Goal: Navigation & Orientation: Find specific page/section

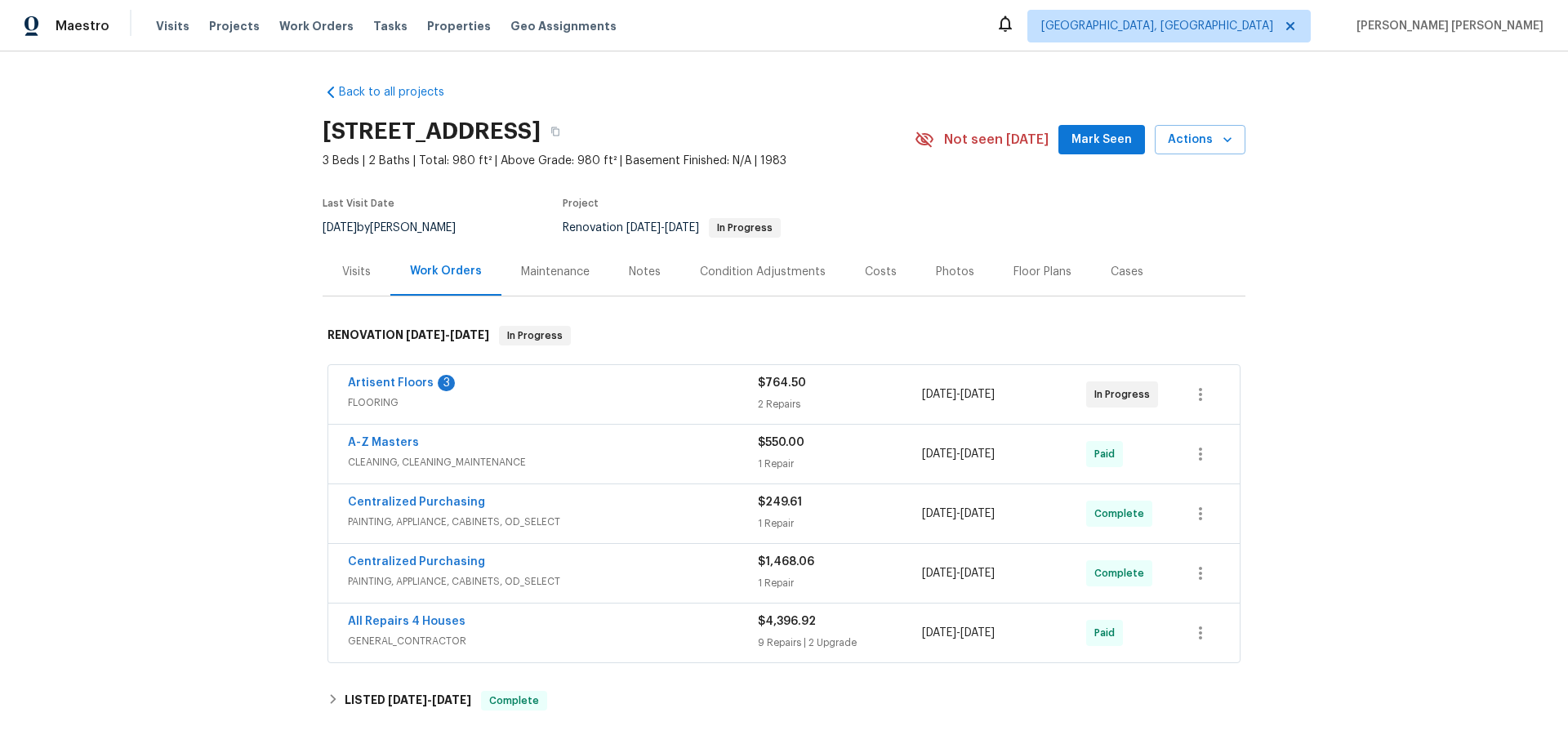
click at [541, 264] on div "Maintenance" at bounding box center [555, 272] width 69 height 16
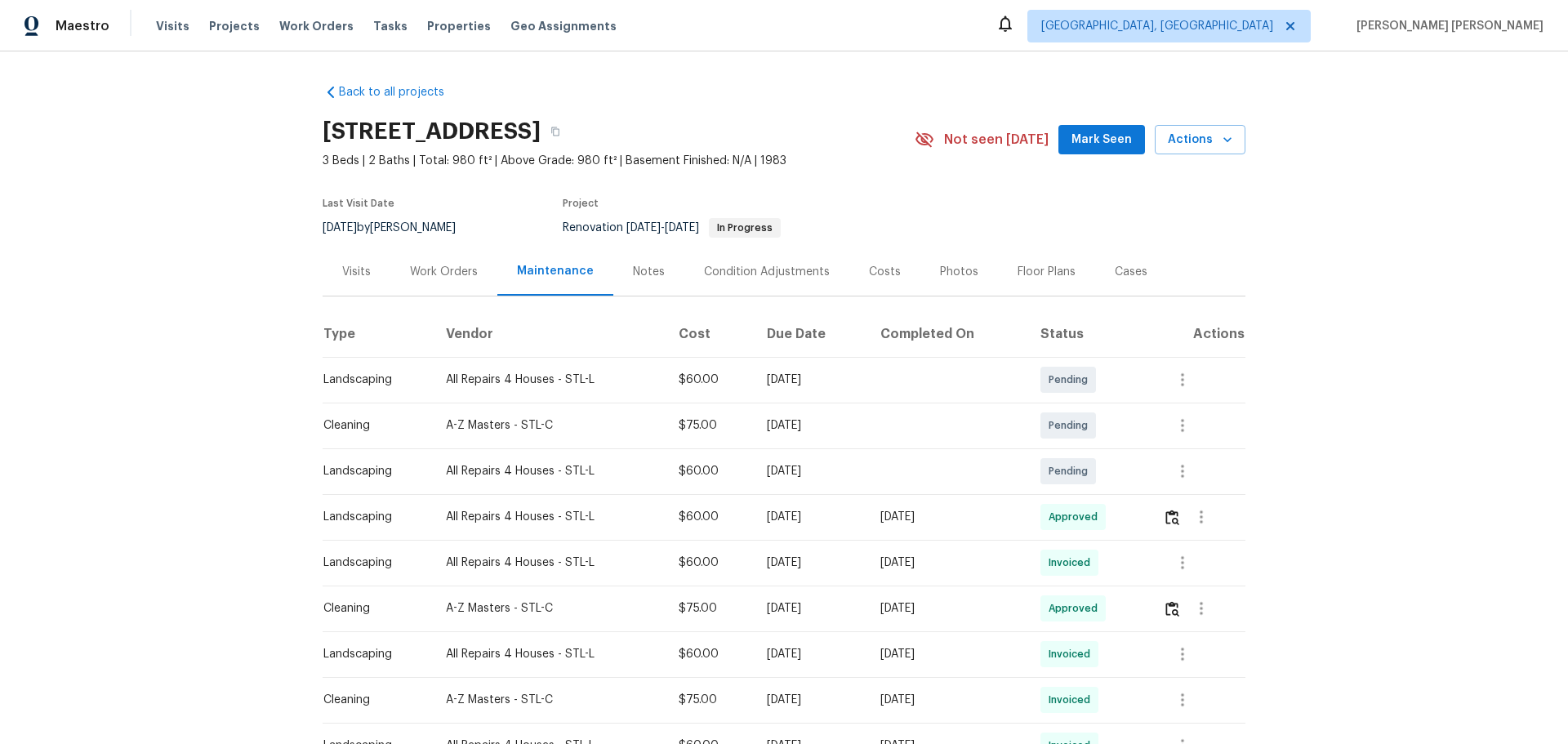
click at [617, 265] on div "Notes" at bounding box center [649, 271] width 71 height 48
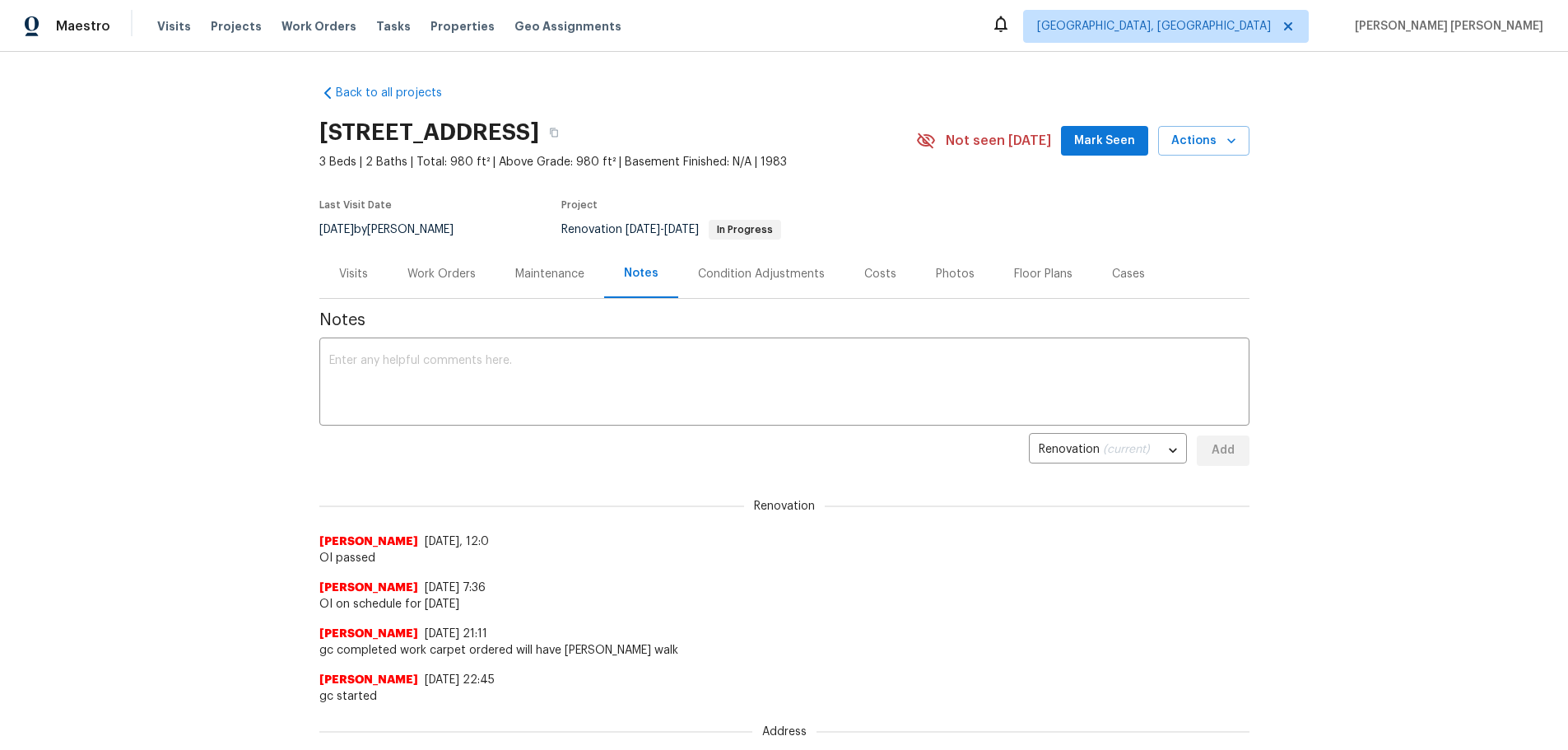
click at [321, 283] on div "Visits" at bounding box center [353, 273] width 69 height 49
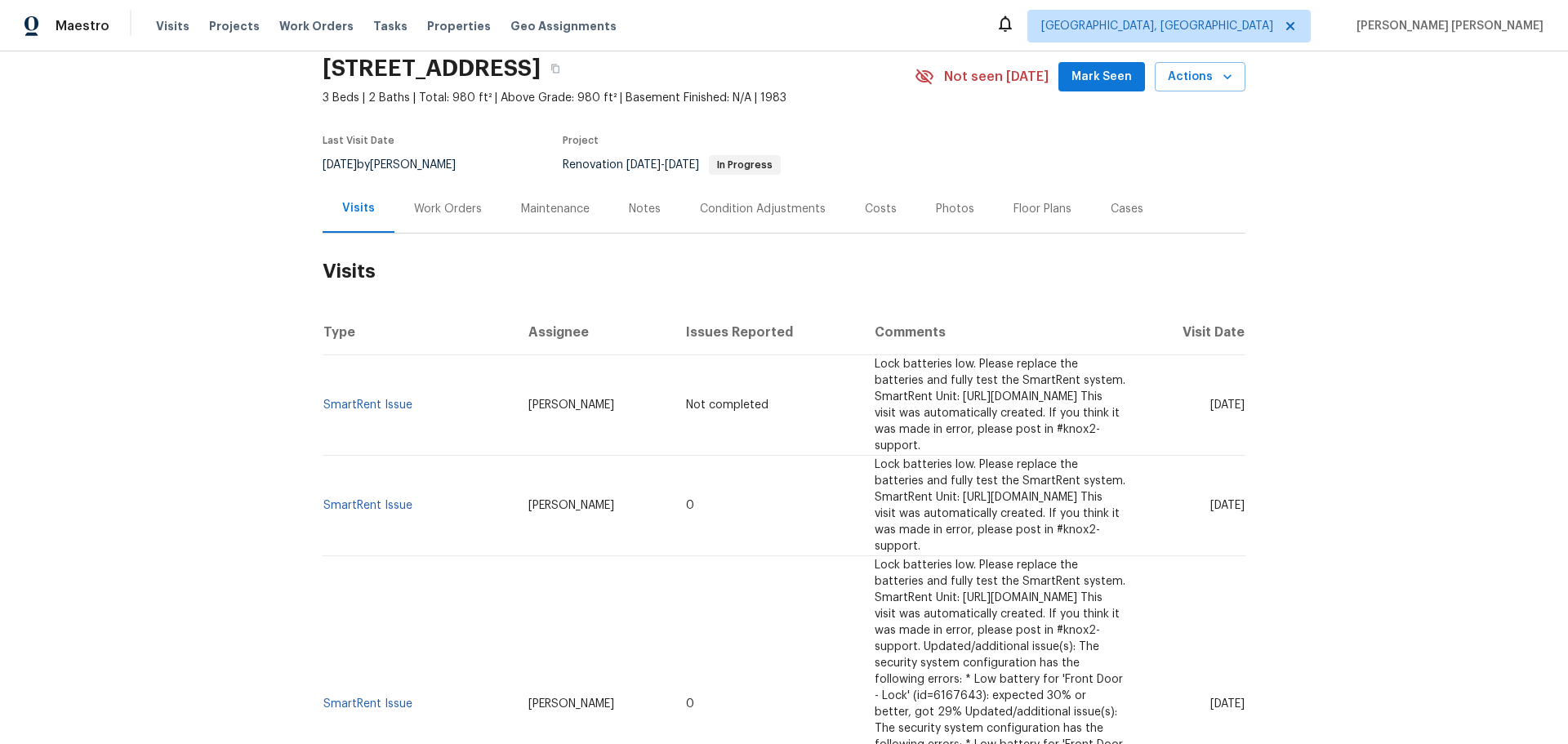
scroll to position [37, 0]
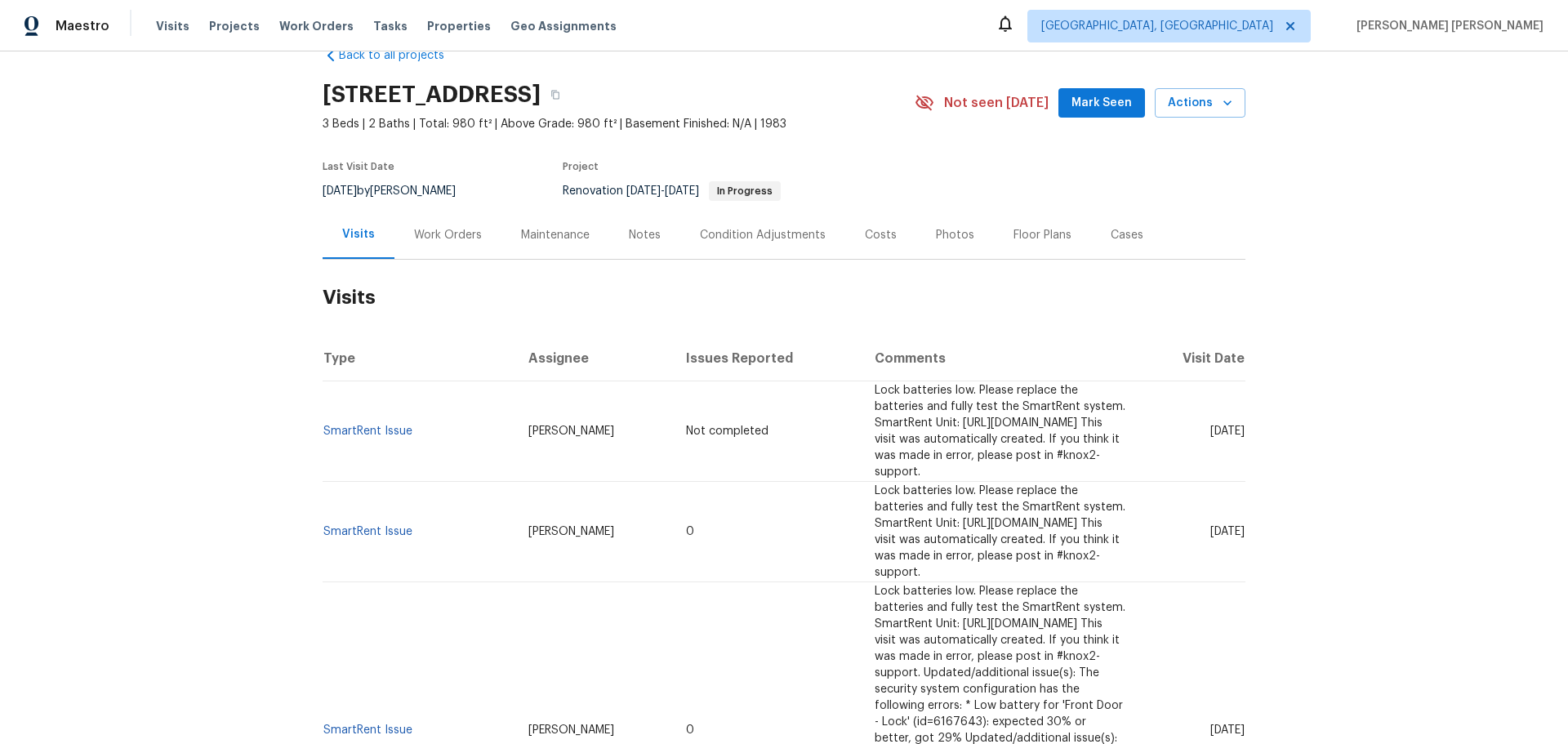
click at [913, 586] on span "Lock batteries low. Please replace the batteries and fully test the SmartRent s…" at bounding box center [999, 730] width 251 height 289
click at [429, 248] on div "Work Orders" at bounding box center [447, 234] width 107 height 48
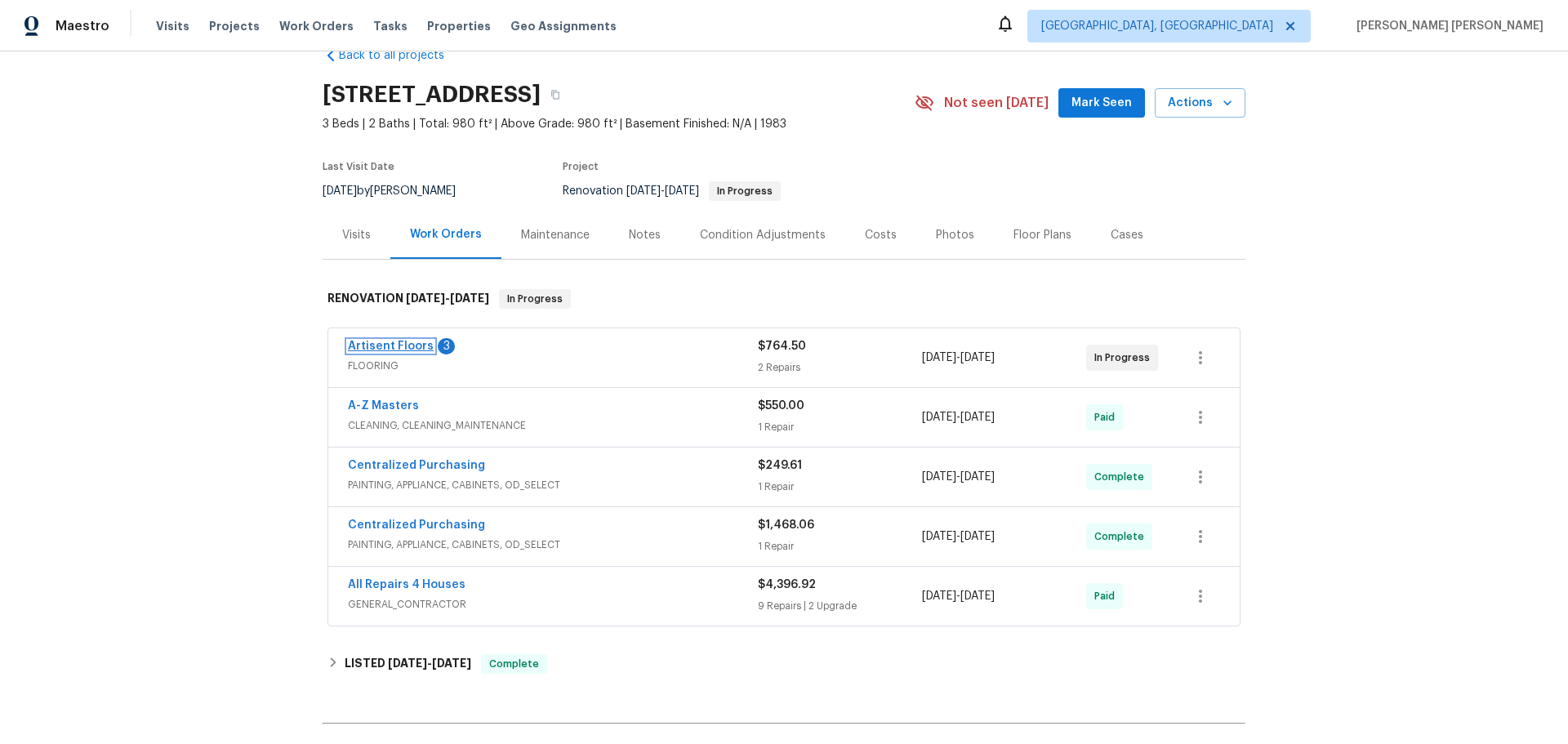
click at [377, 343] on link "Artisent Floors" at bounding box center [391, 347] width 86 height 11
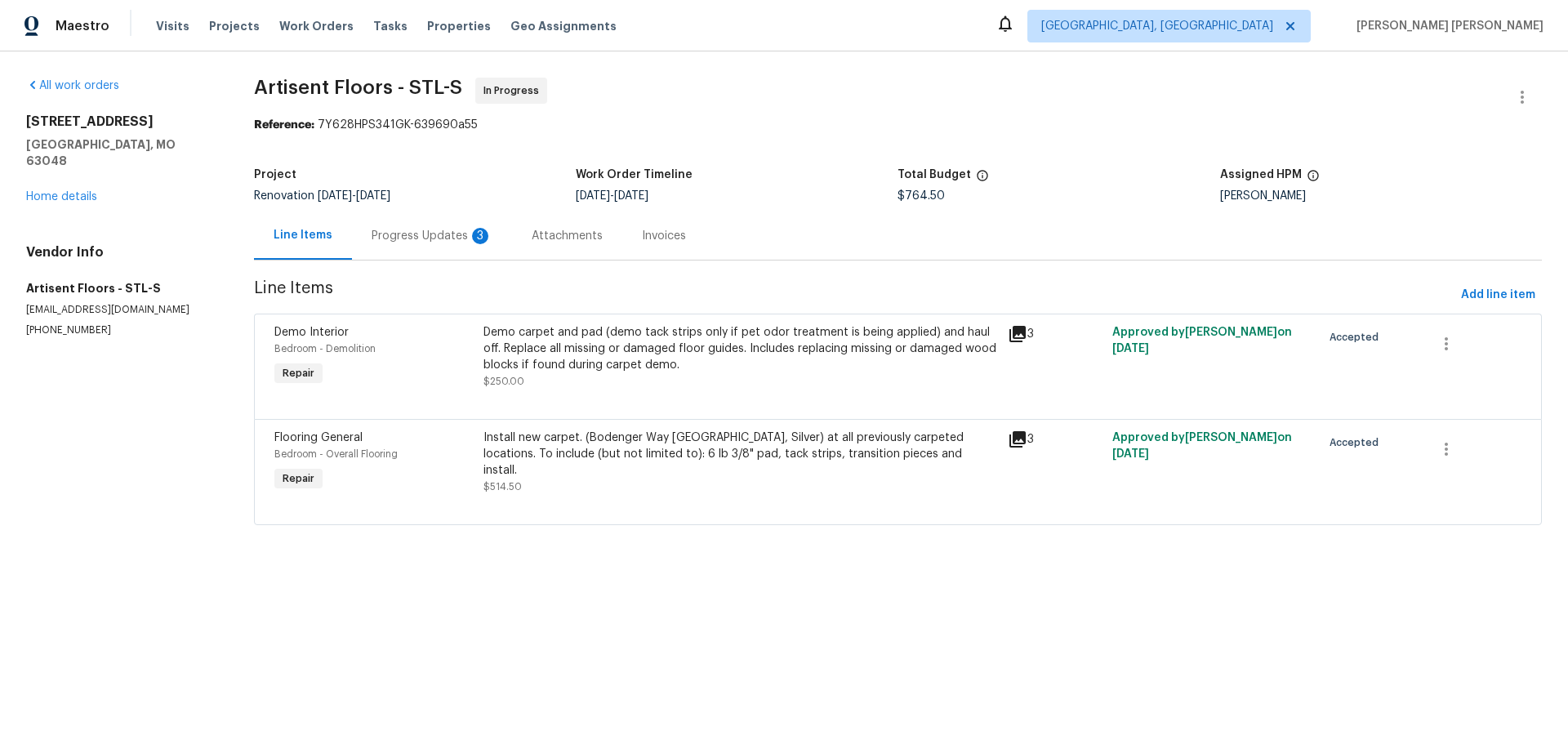
click at [441, 239] on div "Progress Updates 3" at bounding box center [433, 236] width 121 height 16
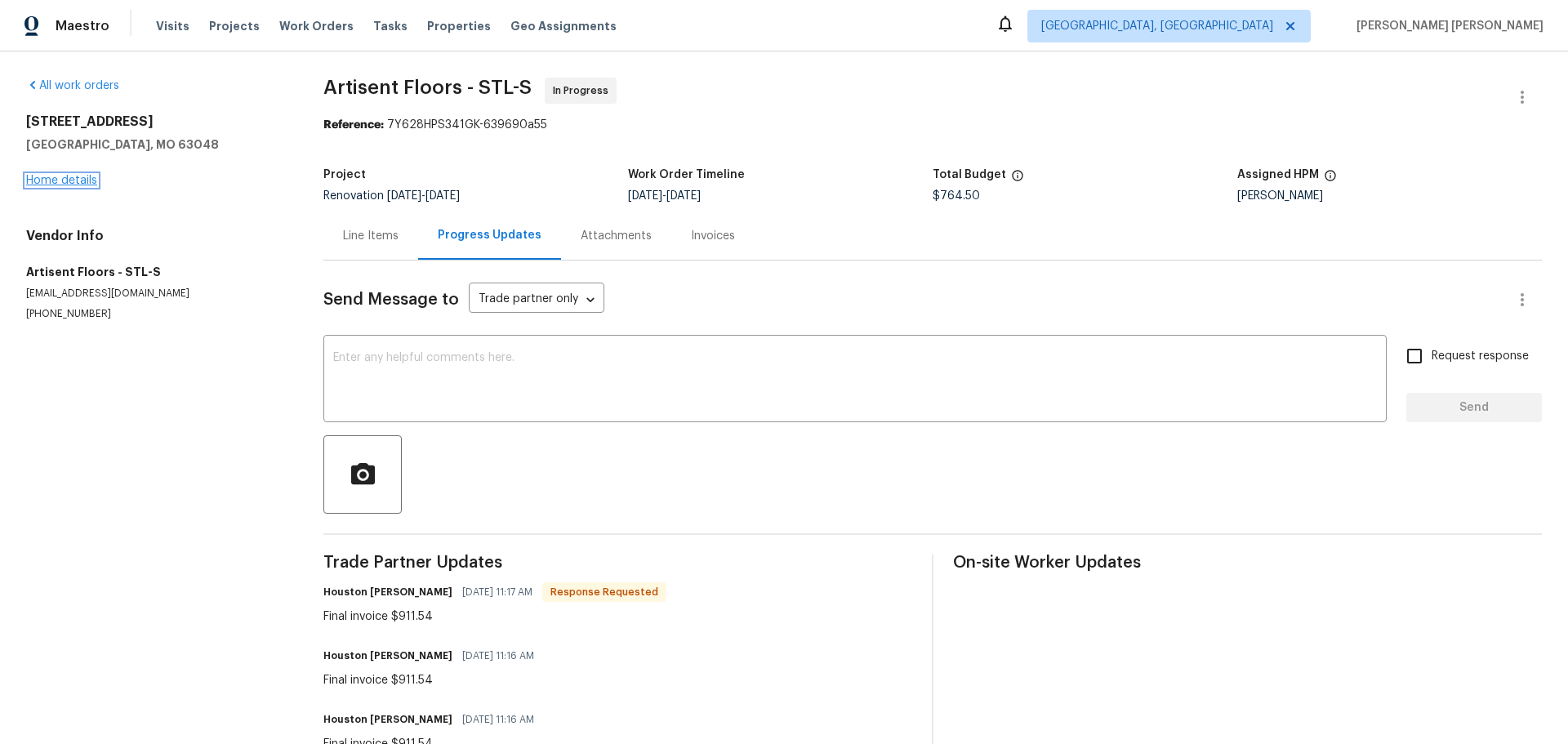
click at [69, 184] on link "Home details" at bounding box center [61, 180] width 71 height 11
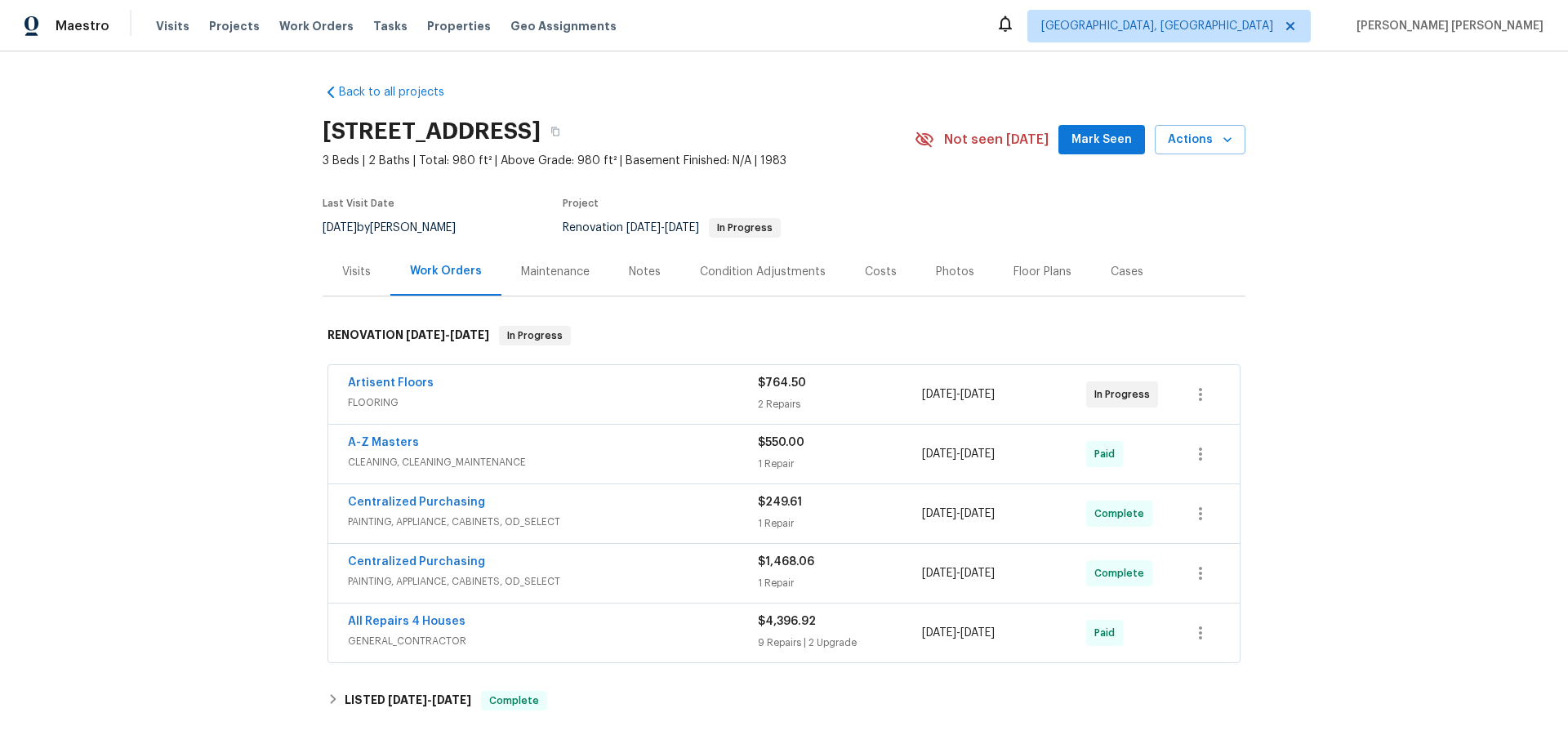
click at [642, 267] on div "Notes" at bounding box center [644, 272] width 32 height 16
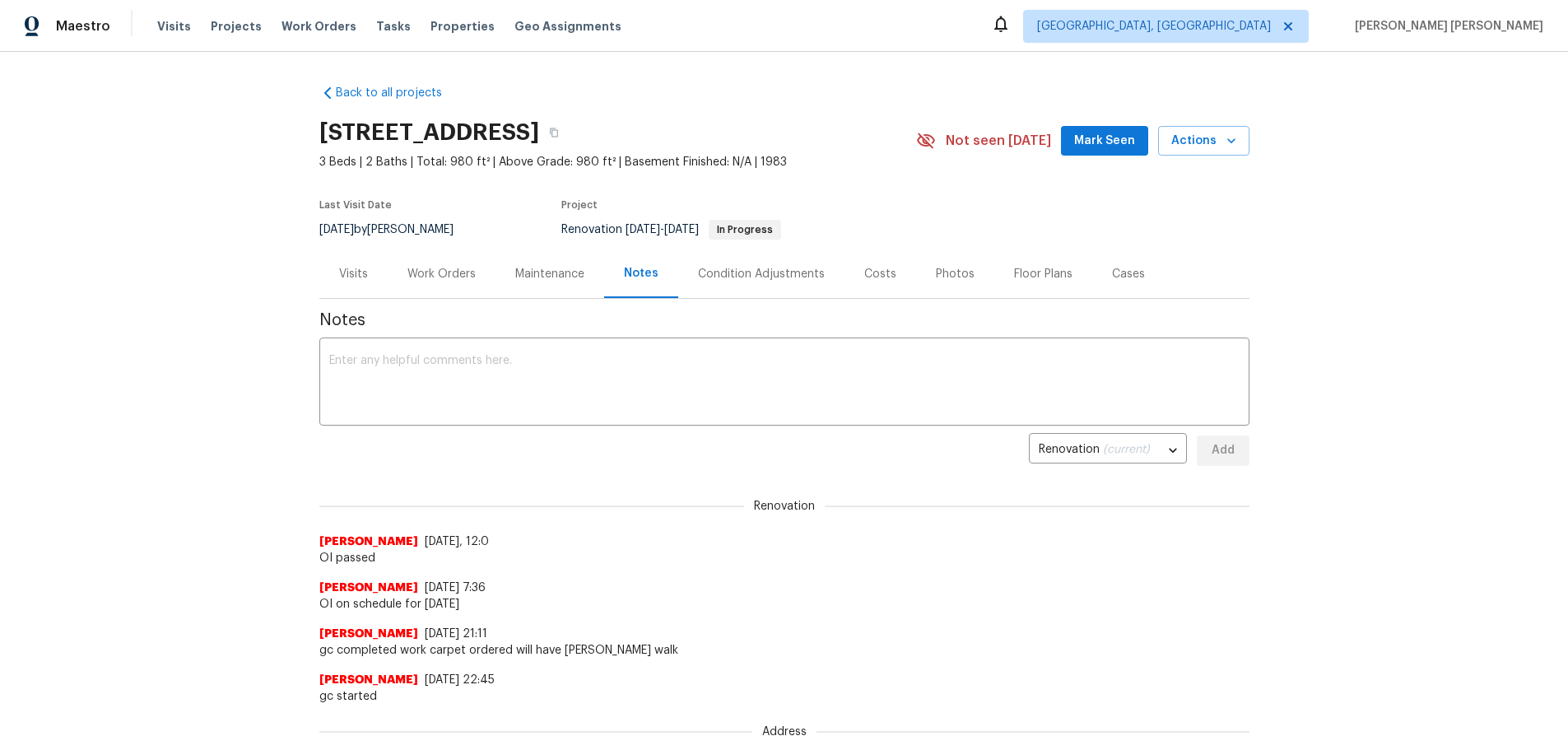
click at [728, 280] on div "Condition Adjustments" at bounding box center [760, 274] width 126 height 17
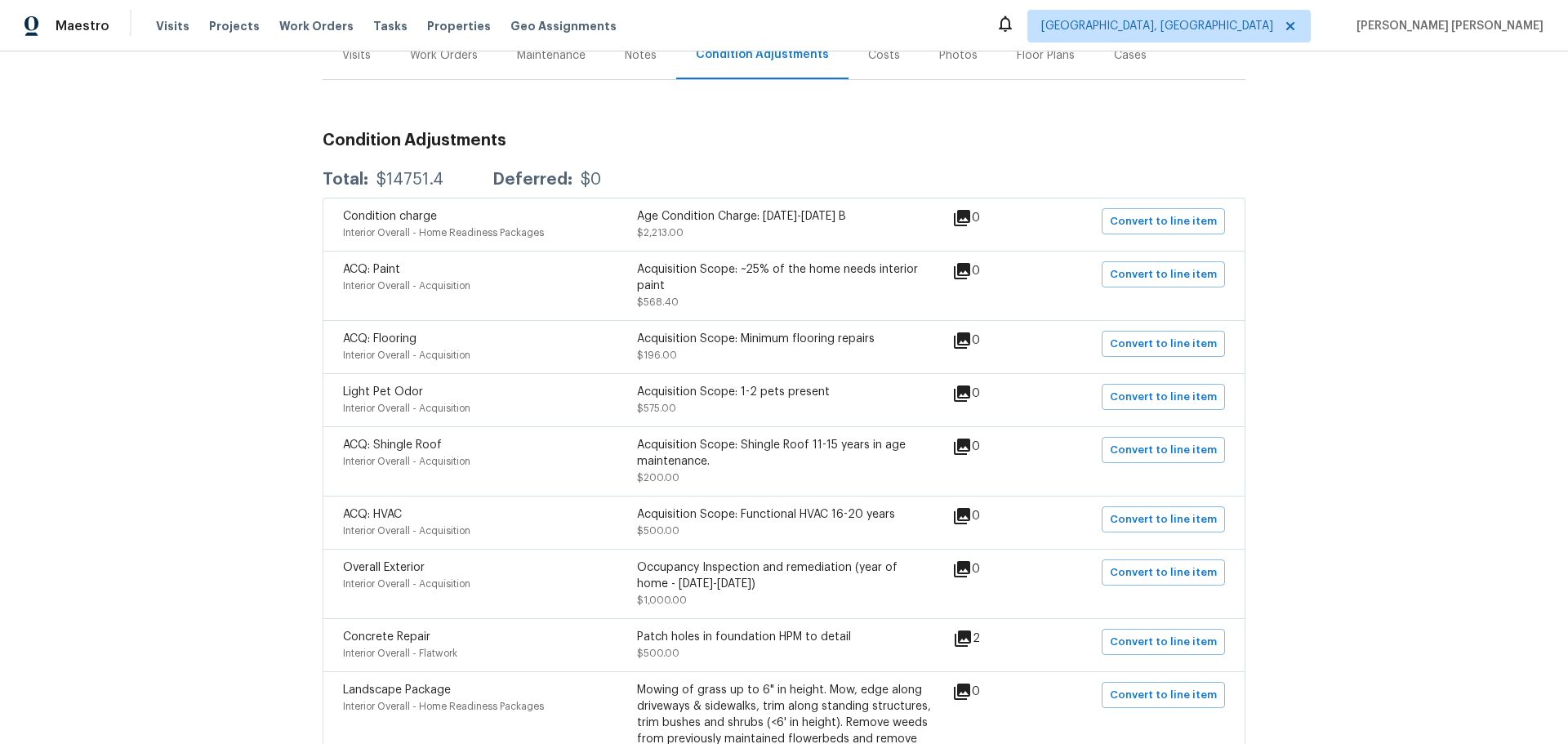
scroll to position [245, 0]
